Goal: Share content: Share content

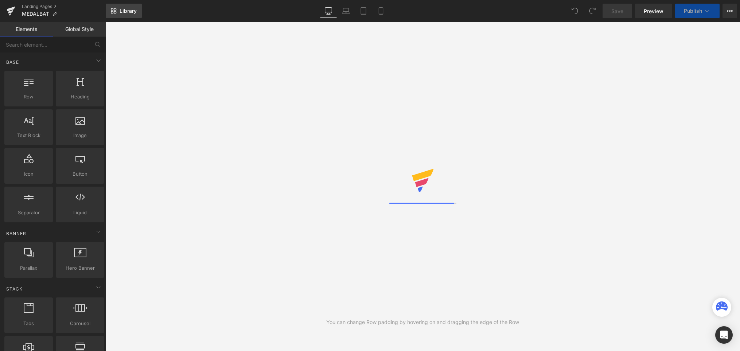
click at [128, 13] on span "Library" at bounding box center [128, 11] width 17 height 7
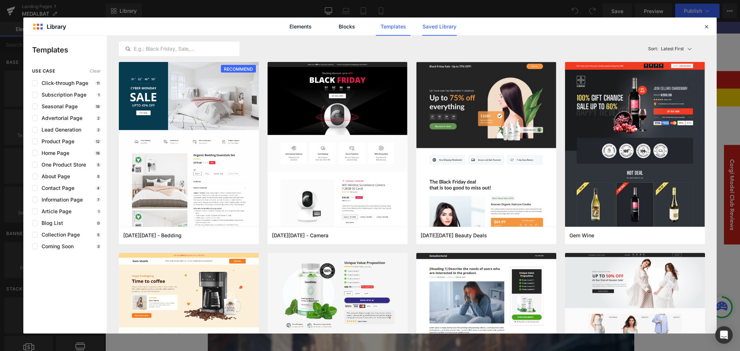
click at [434, 25] on link "Saved Library" at bounding box center [439, 26] width 35 height 18
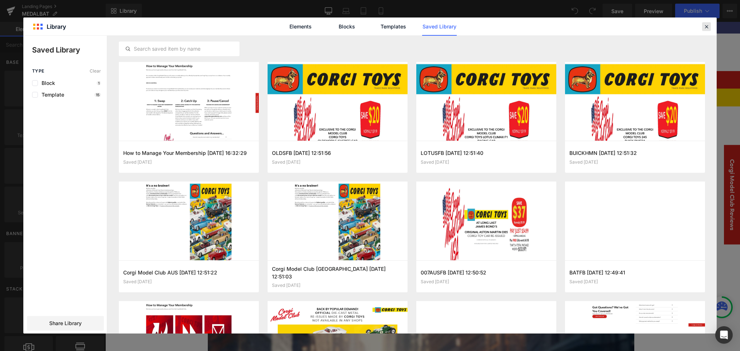
click at [708, 24] on icon at bounding box center [706, 26] width 7 height 7
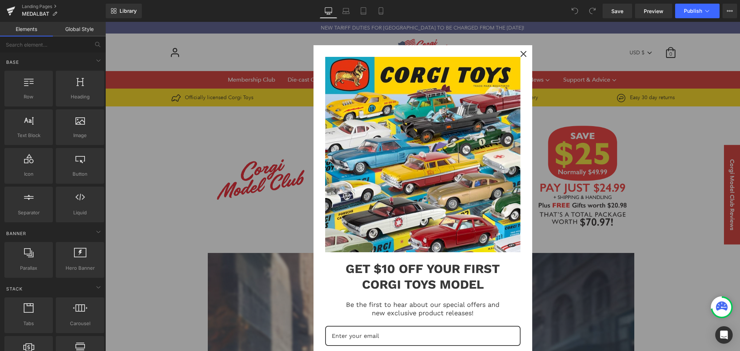
click at [524, 54] on icon "close icon" at bounding box center [523, 54] width 6 height 6
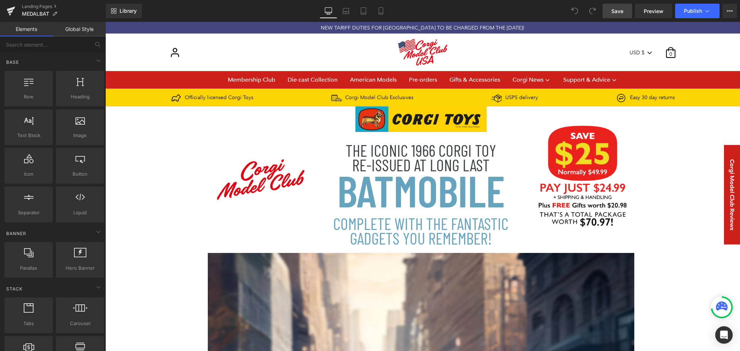
click at [616, 9] on span "Save" at bounding box center [617, 11] width 12 height 8
click at [127, 11] on span "Library" at bounding box center [128, 11] width 17 height 7
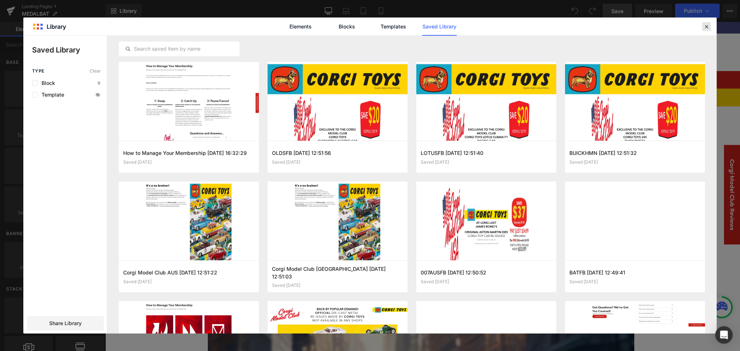
click at [705, 25] on icon at bounding box center [706, 26] width 7 height 7
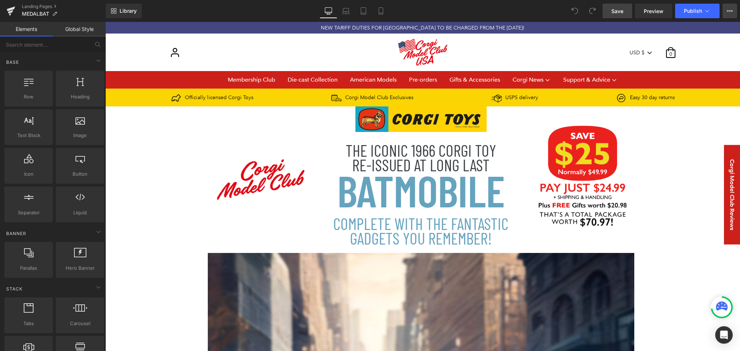
click at [729, 11] on icon at bounding box center [730, 11] width 6 height 6
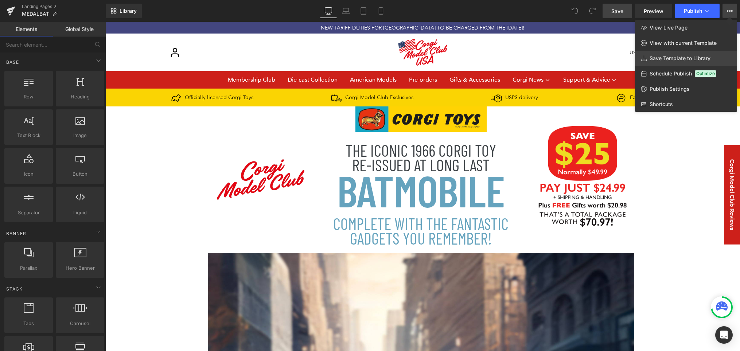
click at [692, 58] on span "Save Template to Library" at bounding box center [679, 58] width 61 height 7
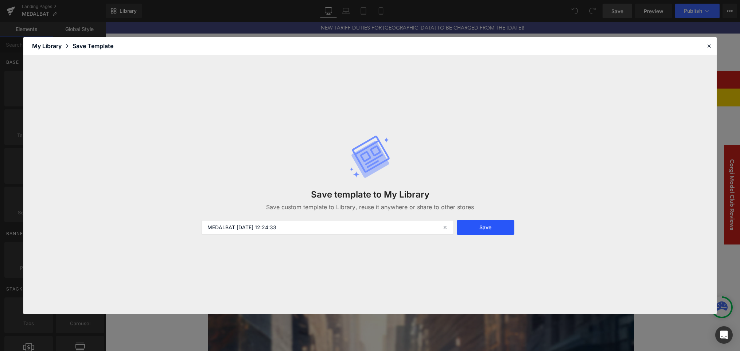
click at [487, 227] on button "Save" at bounding box center [486, 227] width 58 height 15
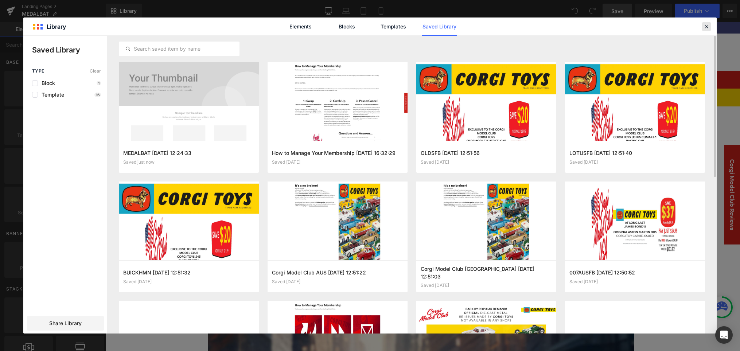
click at [706, 26] on icon at bounding box center [706, 26] width 7 height 7
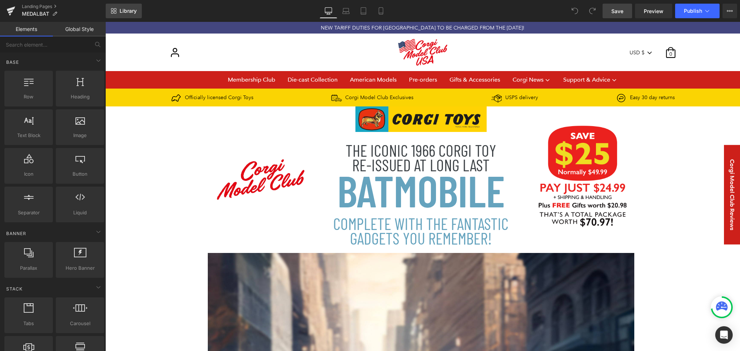
click at [131, 8] on span "Library" at bounding box center [128, 11] width 17 height 7
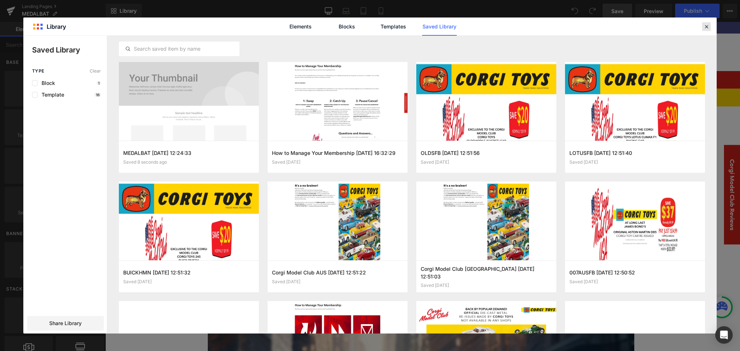
click at [707, 26] on icon at bounding box center [706, 26] width 7 height 7
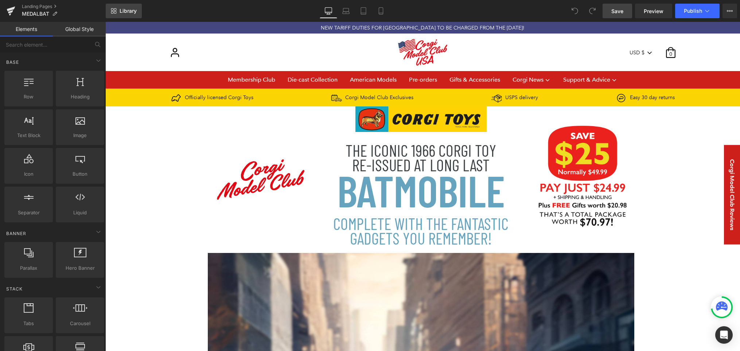
click at [121, 12] on span "Library" at bounding box center [128, 11] width 17 height 7
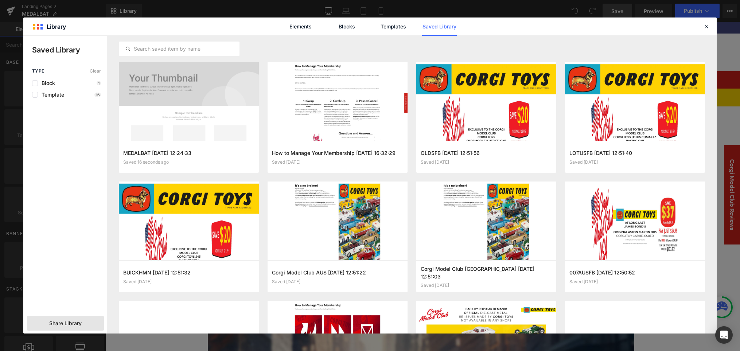
click at [65, 322] on span "Share Library" at bounding box center [65, 323] width 32 height 7
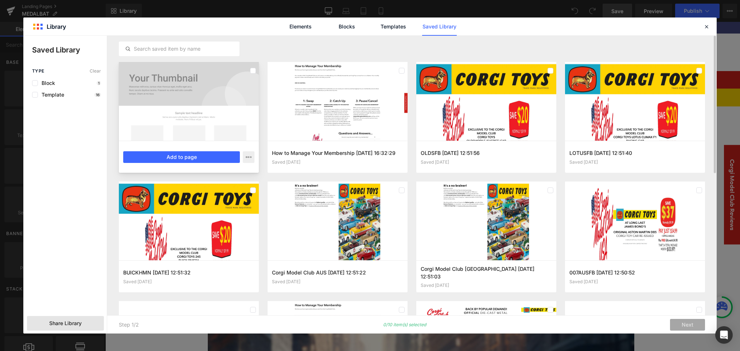
click at [210, 107] on div at bounding box center [189, 101] width 140 height 79
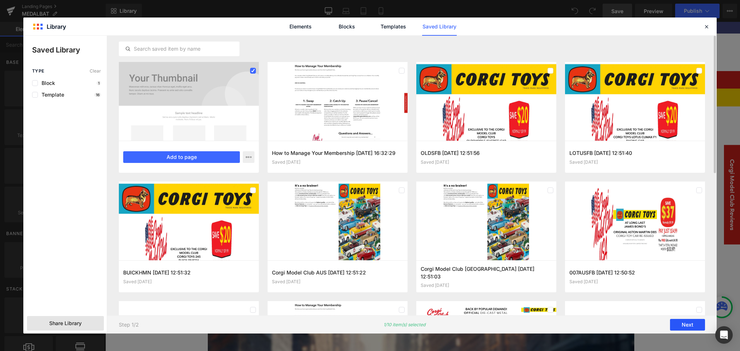
click at [689, 325] on button "Next" at bounding box center [687, 325] width 35 height 12
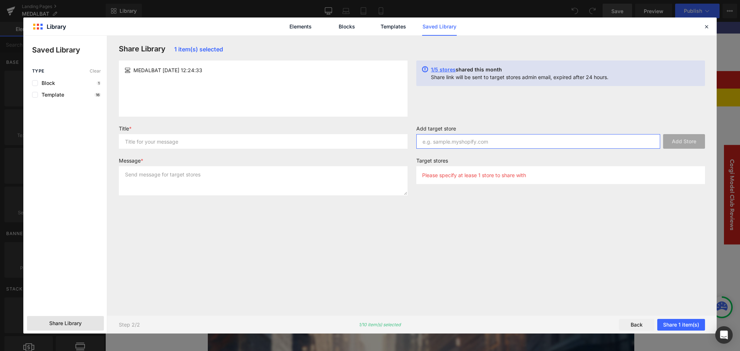
click at [499, 137] on input "text" at bounding box center [538, 141] width 244 height 15
click at [488, 142] on input "text" at bounding box center [538, 141] width 244 height 15
type input "[DOMAIN_NAME]"
drag, startPoint x: 550, startPoint y: 261, endPoint x: 556, endPoint y: 251, distance: 11.6
click at [551, 260] on div "Share Library 1 item(s) selected MEDALBAT [DATE] 12:24:33 1/5 stores shared thi…" at bounding box center [411, 175] width 595 height 262
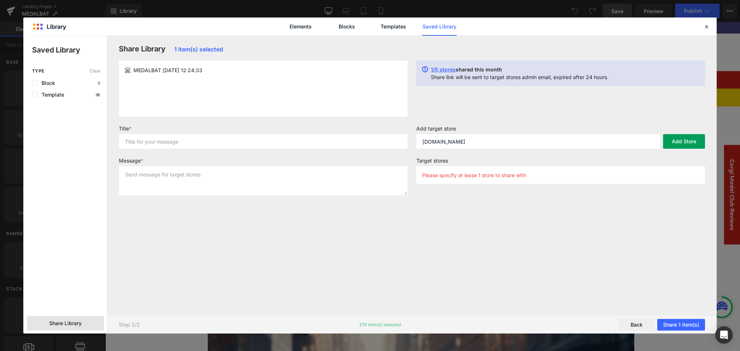
click at [678, 142] on button "Add Store" at bounding box center [684, 141] width 42 height 15
click at [177, 142] on input "text" at bounding box center [263, 141] width 289 height 15
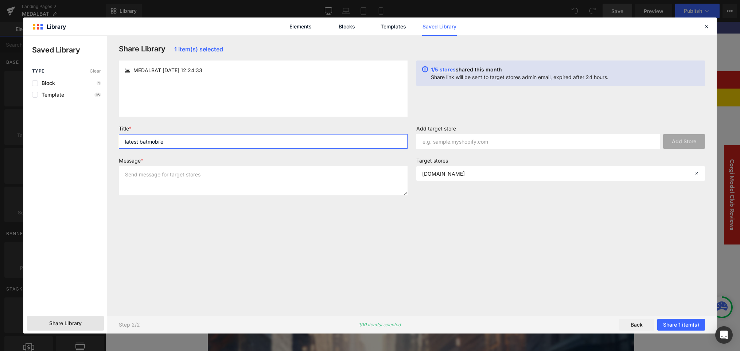
type input "latest batmobile"
type textarea "For [PERSON_NAME]"
click at [686, 325] on button "Share 1 item(s)" at bounding box center [681, 325] width 48 height 12
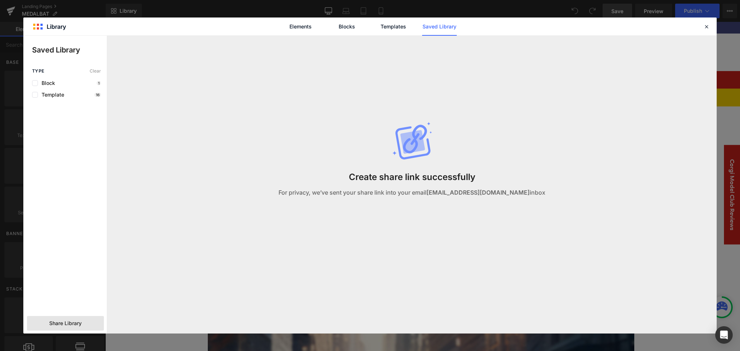
drag, startPoint x: 413, startPoint y: 270, endPoint x: 407, endPoint y: 272, distance: 6.1
click at [413, 270] on div "Create share link successfully For privacy, we’ve sent your share link into you…" at bounding box center [412, 167] width 292 height 262
click at [454, 264] on div "Create share link successfully For privacy, we’ve sent your share link into you…" at bounding box center [412, 167] width 292 height 262
click at [463, 259] on div "Create share link successfully For privacy, we’ve sent your share link into you…" at bounding box center [412, 167] width 292 height 262
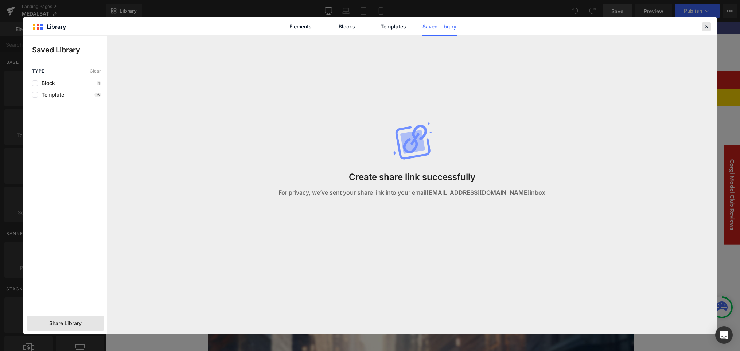
drag, startPoint x: 707, startPoint y: 24, endPoint x: 492, endPoint y: 136, distance: 242.7
click at [707, 24] on icon at bounding box center [706, 26] width 7 height 7
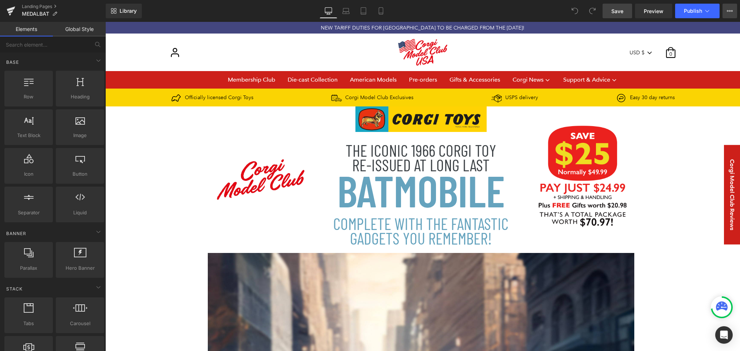
click at [730, 15] on button "View Live Page View with current Template Save Template to Library Schedule Pub…" at bounding box center [729, 11] width 15 height 15
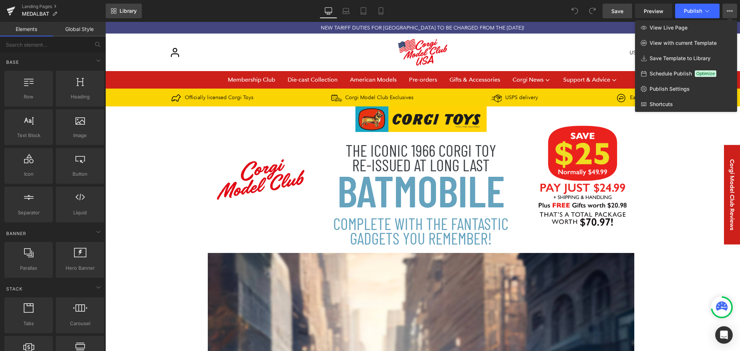
click at [131, 12] on span "Library" at bounding box center [128, 11] width 17 height 7
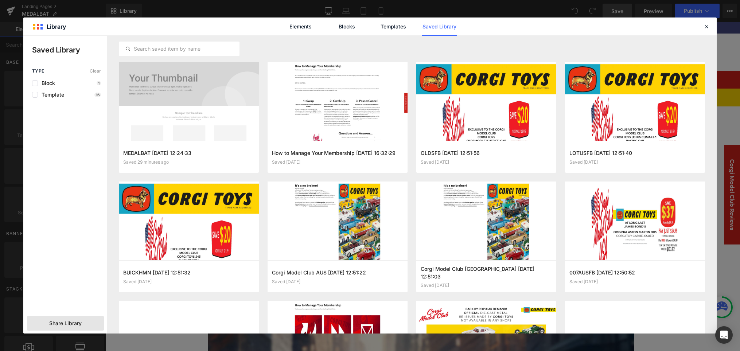
click at [68, 320] on span "Share Library" at bounding box center [65, 323] width 32 height 7
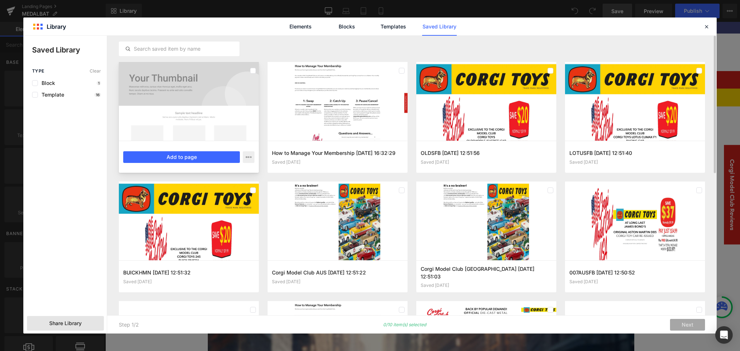
click at [222, 112] on div at bounding box center [189, 101] width 140 height 79
click at [72, 325] on span "Share Library" at bounding box center [65, 323] width 32 height 7
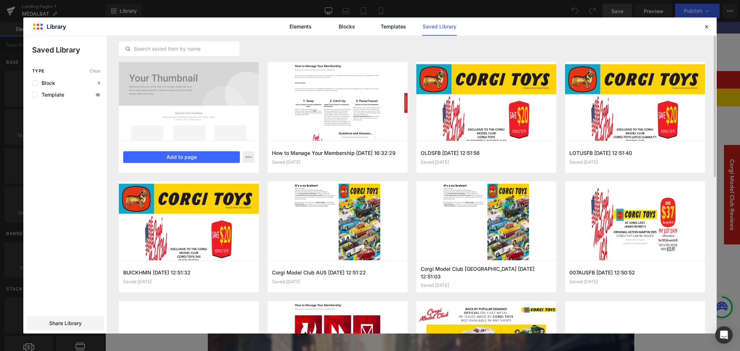
click at [204, 116] on div at bounding box center [189, 101] width 140 height 79
click at [187, 158] on button "Add to page" at bounding box center [181, 157] width 117 height 12
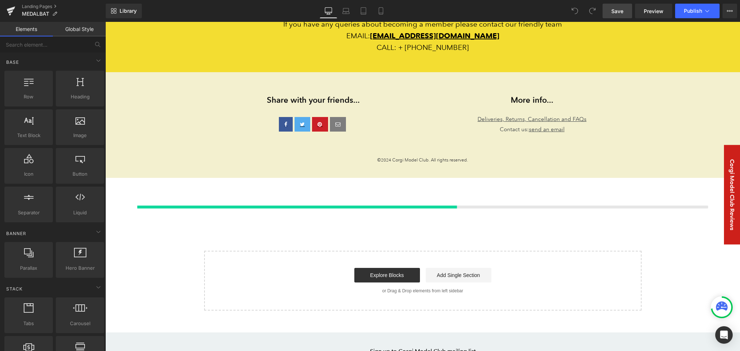
scroll to position [4130, 0]
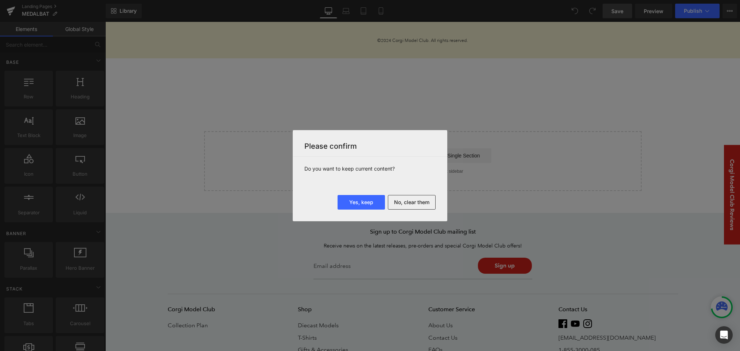
drag, startPoint x: 411, startPoint y: 203, endPoint x: 415, endPoint y: 183, distance: 20.4
click at [415, 183] on div "Please confirm Do you want to keep current content? Yes, keep No, clear them" at bounding box center [370, 175] width 155 height 91
click at [417, 202] on button "No, clear them" at bounding box center [412, 202] width 48 height 15
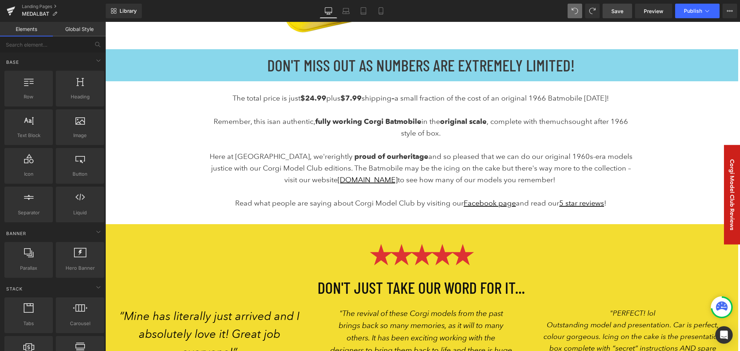
scroll to position [2869, 0]
click at [577, 11] on span at bounding box center [574, 11] width 9 height 9
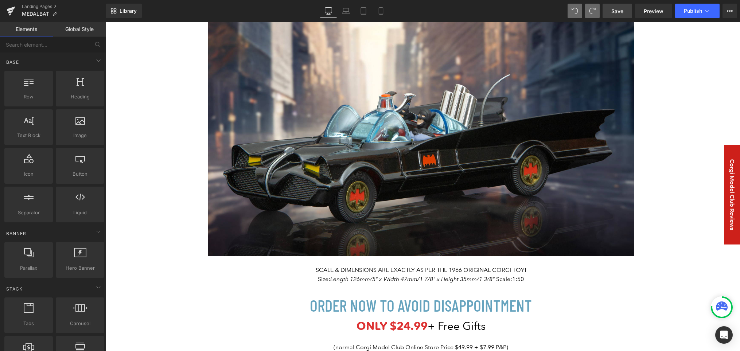
scroll to position [0, 0]
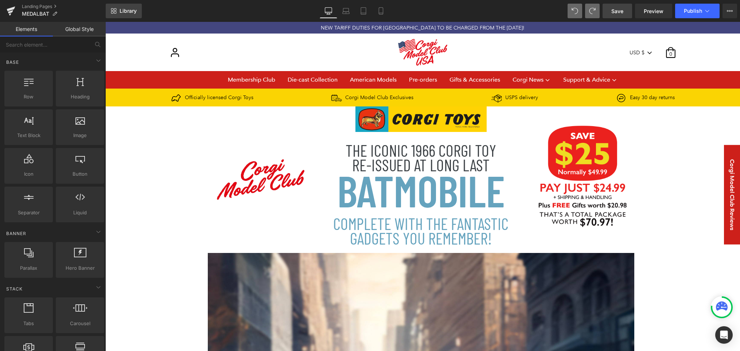
click at [124, 8] on span "Library" at bounding box center [128, 11] width 17 height 7
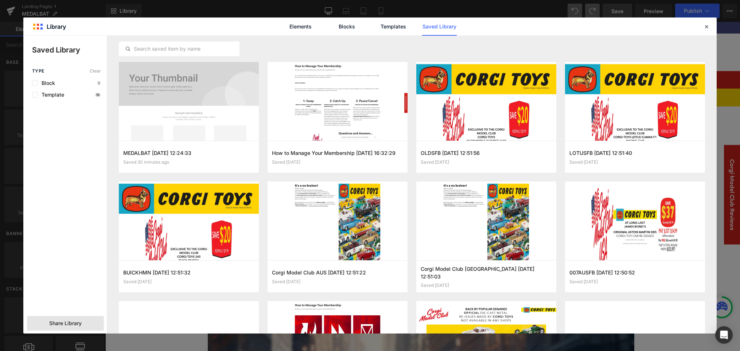
click at [77, 322] on span "Share Library" at bounding box center [65, 323] width 32 height 7
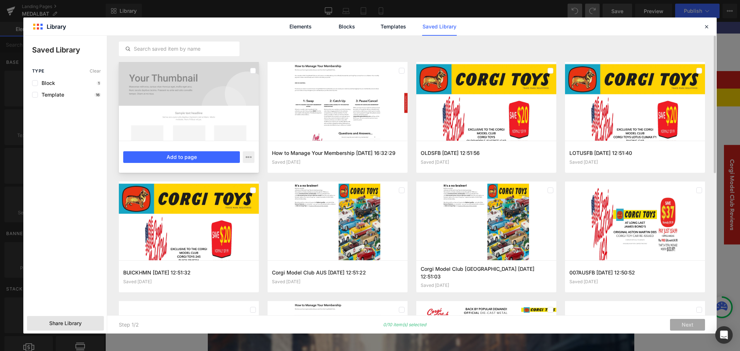
click at [227, 83] on div at bounding box center [189, 101] width 140 height 79
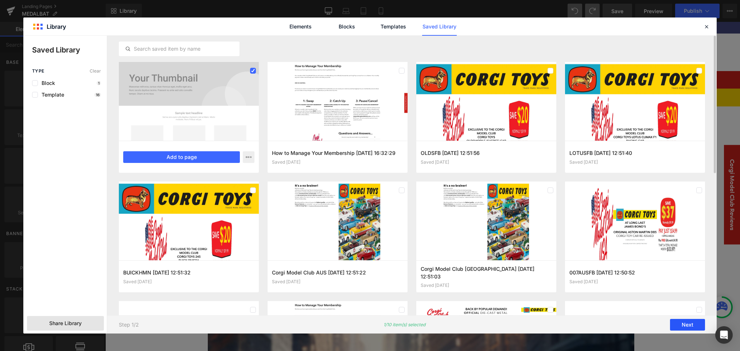
click at [688, 322] on button "Next" at bounding box center [687, 325] width 35 height 12
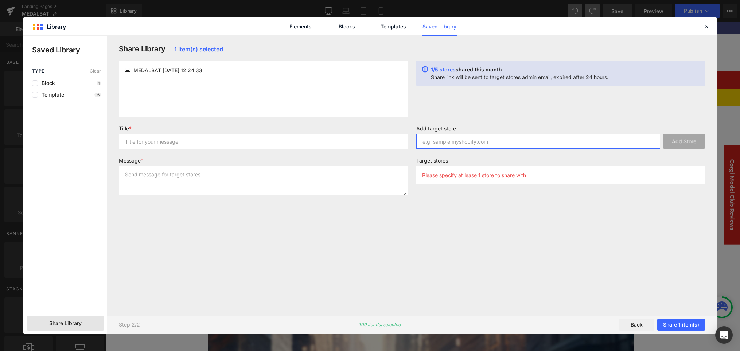
click at [507, 143] on input "text" at bounding box center [538, 141] width 244 height 15
click at [358, 191] on textarea at bounding box center [263, 180] width 289 height 29
click at [229, 144] on input "text" at bounding box center [263, 141] width 289 height 15
type input "ffd"
click at [158, 188] on textarea at bounding box center [263, 180] width 289 height 29
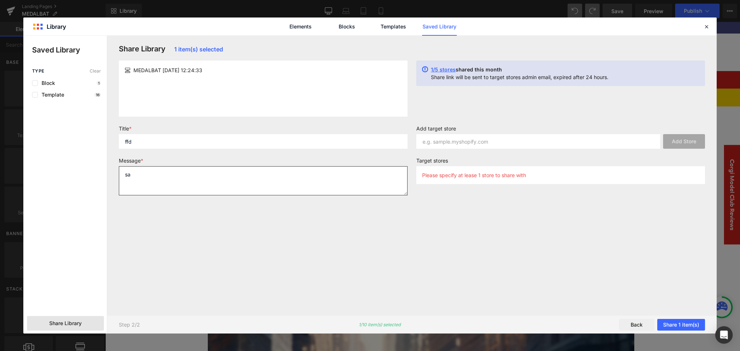
type textarea "sa"
drag, startPoint x: 464, startPoint y: 129, endPoint x: 453, endPoint y: 138, distance: 14.0
click at [464, 129] on label "Add target store" at bounding box center [560, 129] width 289 height 9
click at [448, 147] on input "text" at bounding box center [538, 141] width 244 height 15
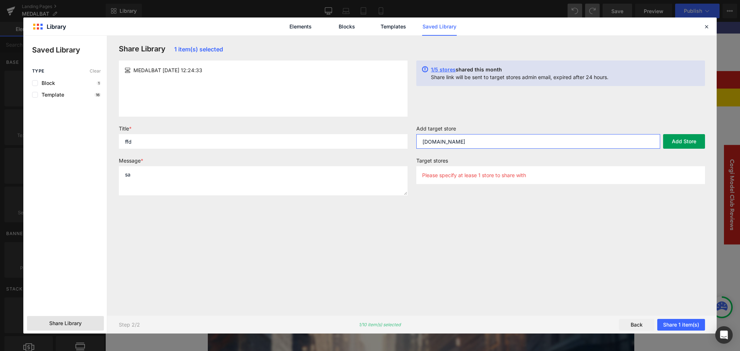
type input "[DOMAIN_NAME]"
click at [694, 143] on button "Add Store" at bounding box center [684, 141] width 42 height 15
drag, startPoint x: 503, startPoint y: 241, endPoint x: 497, endPoint y: 217, distance: 24.4
click at [503, 241] on div "Share Library 1 item(s) selected MEDALBAT [DATE] 12:24:33 1/5 stores shared thi…" at bounding box center [411, 175] width 595 height 262
click at [239, 141] on input "ffd" at bounding box center [263, 141] width 289 height 15
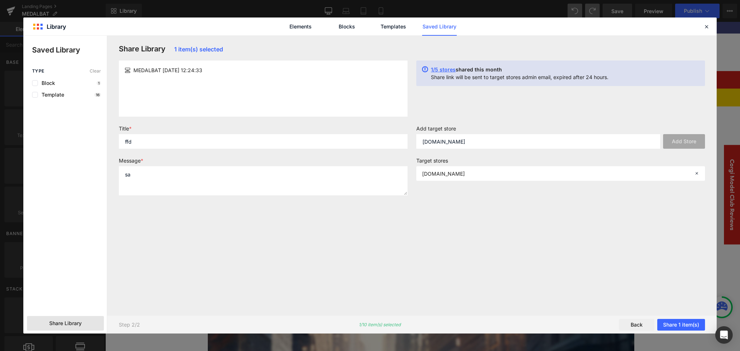
click at [311, 229] on div "Share Library 1 item(s) selected MEDALBAT [DATE] 12:24:33 1/5 stores shared thi…" at bounding box center [411, 175] width 595 height 262
drag, startPoint x: 141, startPoint y: 140, endPoint x: 106, endPoint y: 137, distance: 35.1
click at [106, 137] on div "Saved Library Type Clear Block 1 Template 16 Share Library Share Library 1 item…" at bounding box center [369, 185] width 693 height 298
type input "again"
drag, startPoint x: 179, startPoint y: 174, endPoint x: 108, endPoint y: 164, distance: 71.5
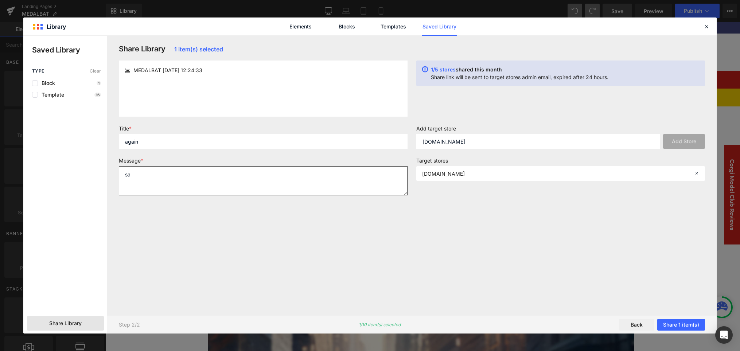
click at [108, 164] on div "Share Library 1 item(s) selected MEDALBAT [DATE] 12:24:33 1/5 stores shared thi…" at bounding box center [411, 185] width 609 height 298
type textarea "for [PERSON_NAME]"
click at [623, 226] on div "Share Library 1 item(s) selected MEDALBAT [DATE] 12:24:33 1/5 stores shared thi…" at bounding box center [411, 175] width 595 height 262
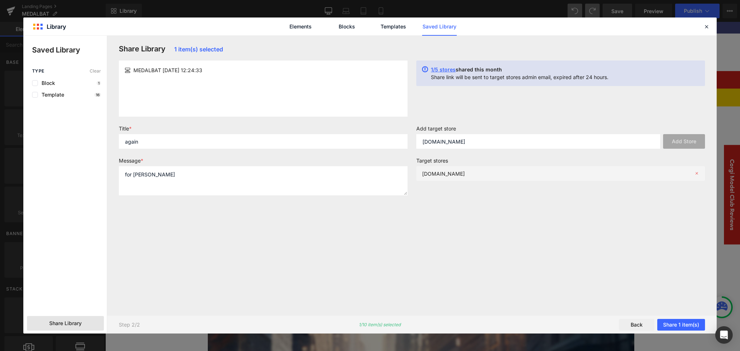
click at [465, 173] on p "[DOMAIN_NAME]" at bounding box center [443, 174] width 43 height 6
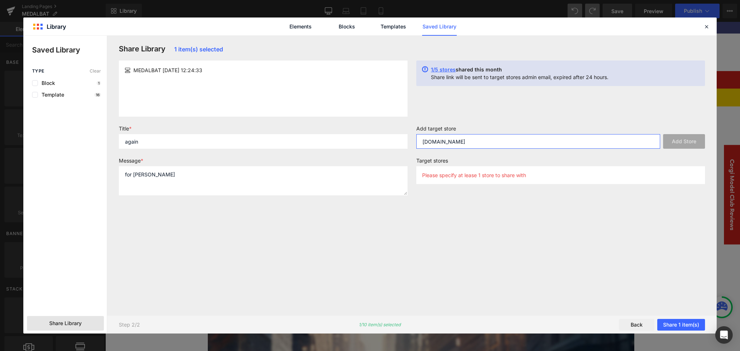
drag, startPoint x: 520, startPoint y: 147, endPoint x: 525, endPoint y: 143, distance: 6.5
click at [525, 143] on input "[DOMAIN_NAME]" at bounding box center [538, 141] width 244 height 15
click at [551, 237] on div "Share Library 1 item(s) selected MEDALBAT [DATE] 12:24:33 1/5 stores shared thi…" at bounding box center [411, 175] width 595 height 262
click at [471, 148] on input "[DOMAIN_NAME]" at bounding box center [538, 141] width 244 height 15
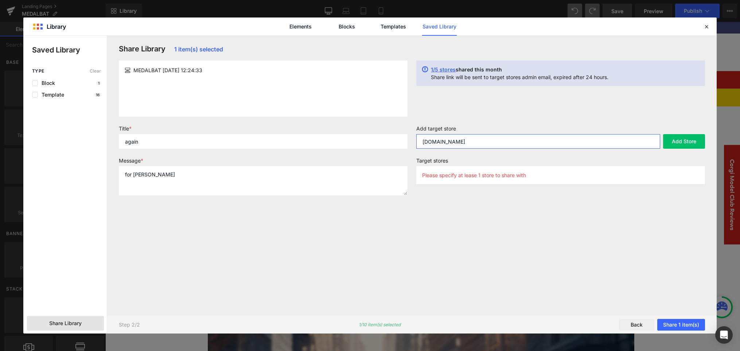
type input "[DOMAIN_NAME]"
drag, startPoint x: 523, startPoint y: 244, endPoint x: 593, endPoint y: 198, distance: 83.8
click at [523, 244] on div "Share Library 1 item(s) selected MEDALBAT [DATE] 12:24:33 1/5 stores shared thi…" at bounding box center [411, 175] width 595 height 262
click at [675, 144] on button "Add Store" at bounding box center [684, 141] width 42 height 15
click at [687, 325] on button "Share 1 item(s)" at bounding box center [681, 325] width 48 height 12
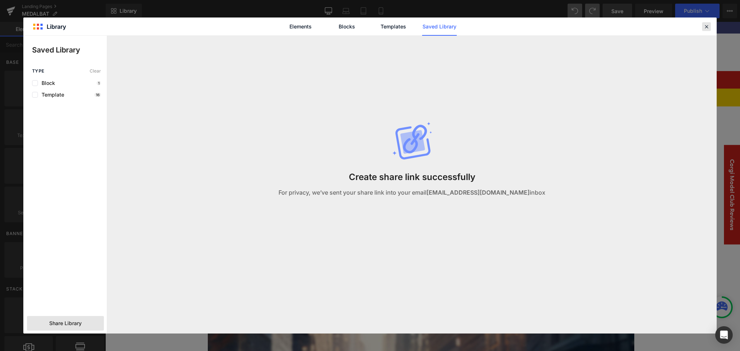
click at [707, 28] on icon at bounding box center [706, 26] width 7 height 7
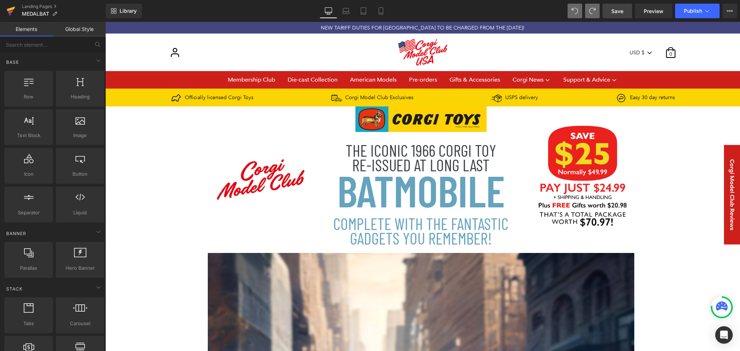
click at [10, 9] on icon at bounding box center [11, 9] width 8 height 5
click at [14, 9] on icon at bounding box center [11, 11] width 9 height 18
